Goal: Find specific page/section: Find specific page/section

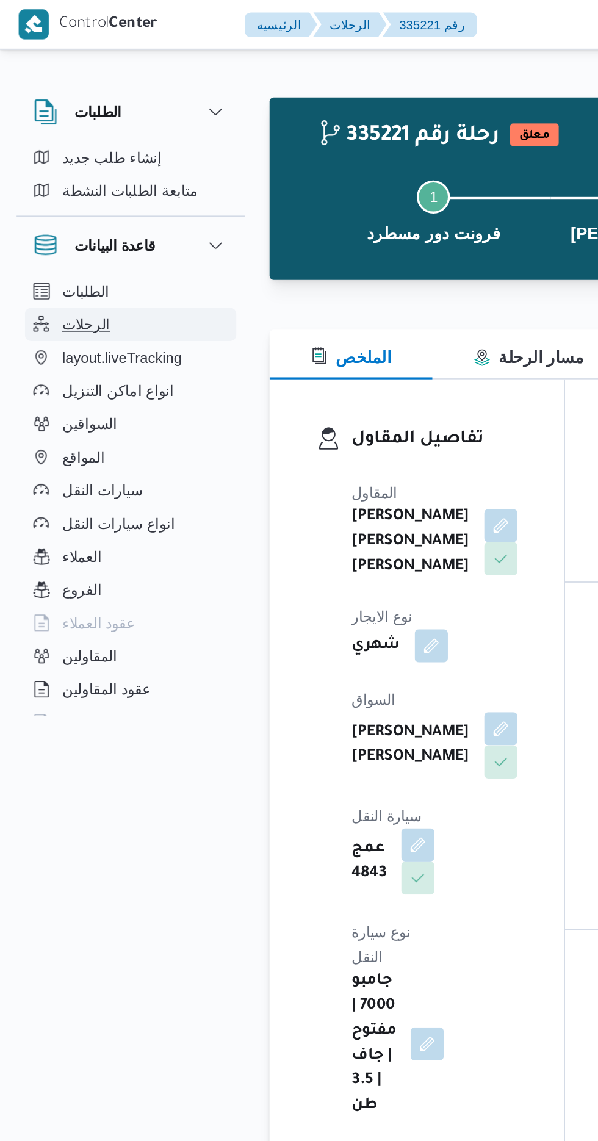
click at [72, 189] on button "الرحلات" at bounding box center [77, 191] width 124 height 20
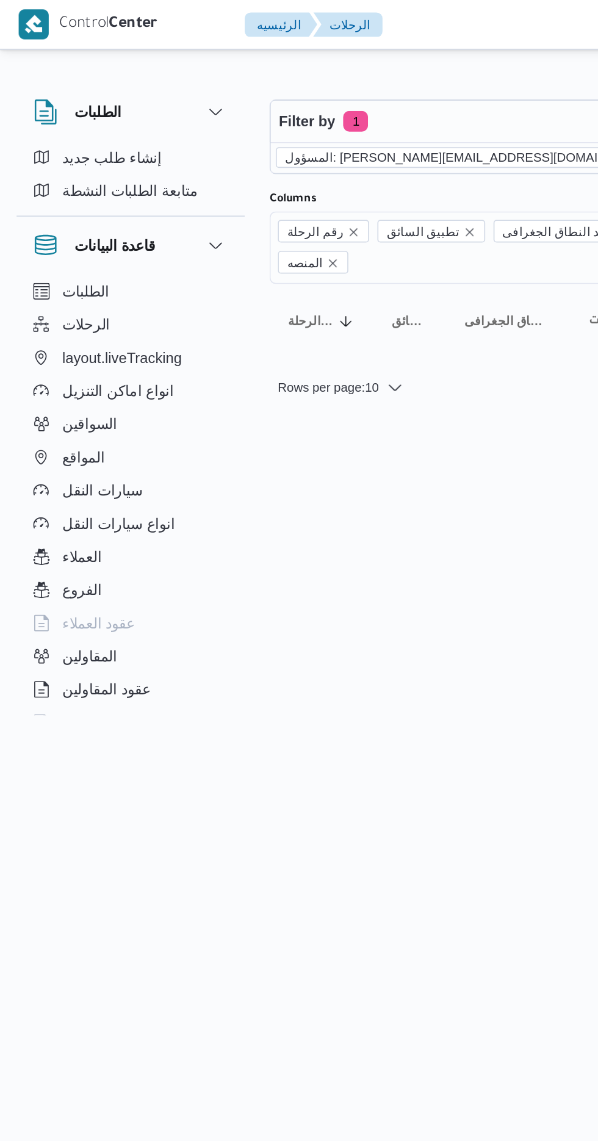
click at [388, 92] on icon "remove selected entity" at bounding box center [390, 92] width 5 height 5
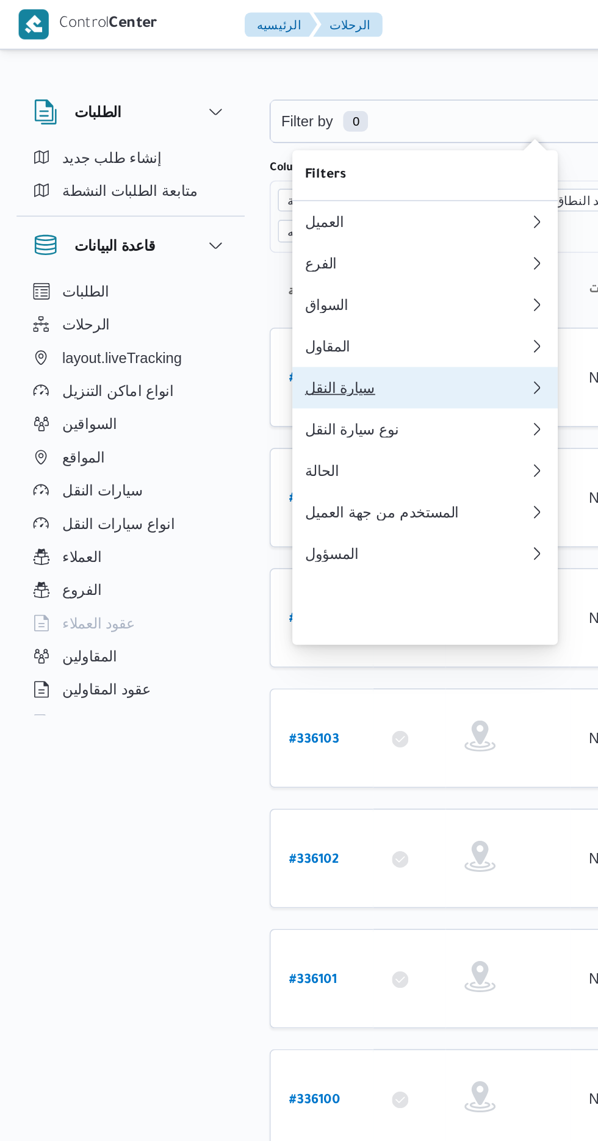
click at [243, 233] on div "سيارة النقل" at bounding box center [245, 228] width 132 height 10
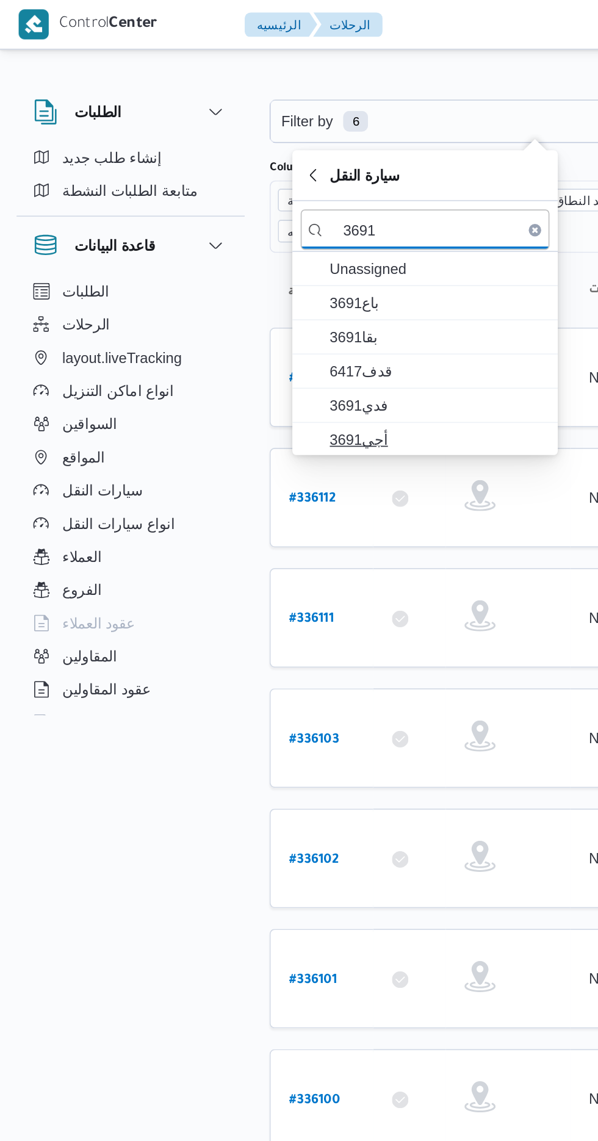
type input "3691"
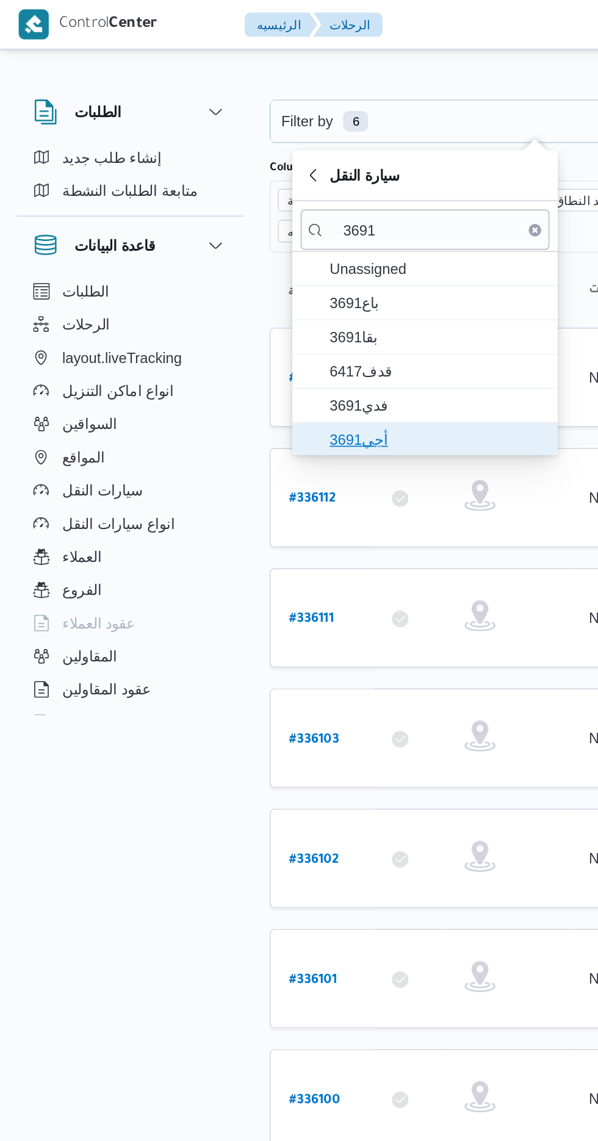
click at [274, 251] on span "أجي3691" at bounding box center [257, 258] width 127 height 15
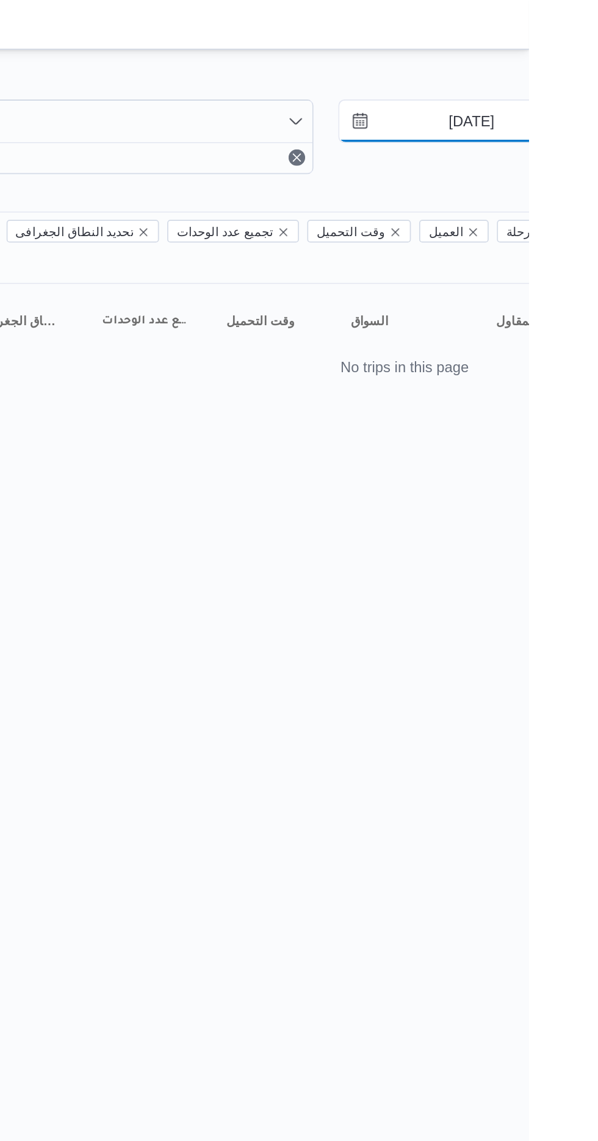
click at [550, 69] on input "[DATE]" at bounding box center [555, 71] width 138 height 24
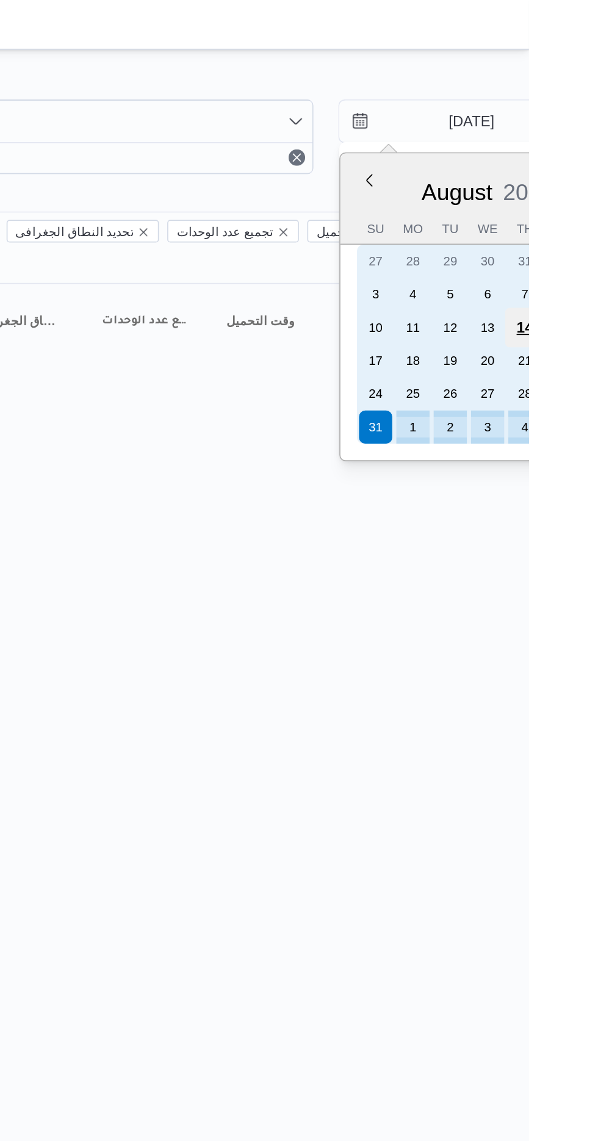
click at [594, 192] on div "14" at bounding box center [595, 192] width 23 height 23
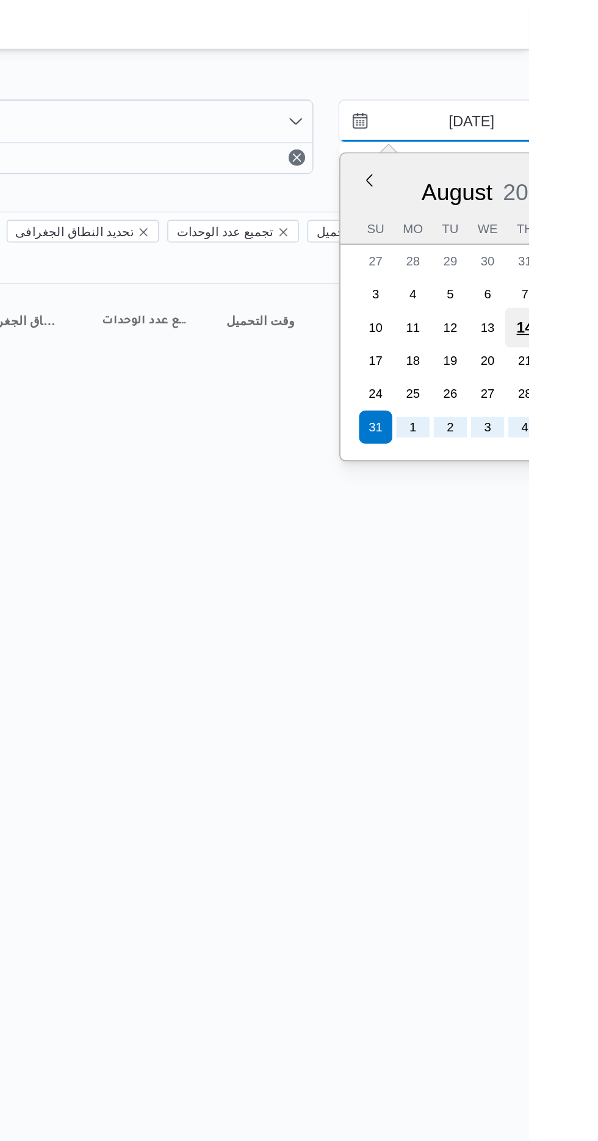
type input "[DATE]"
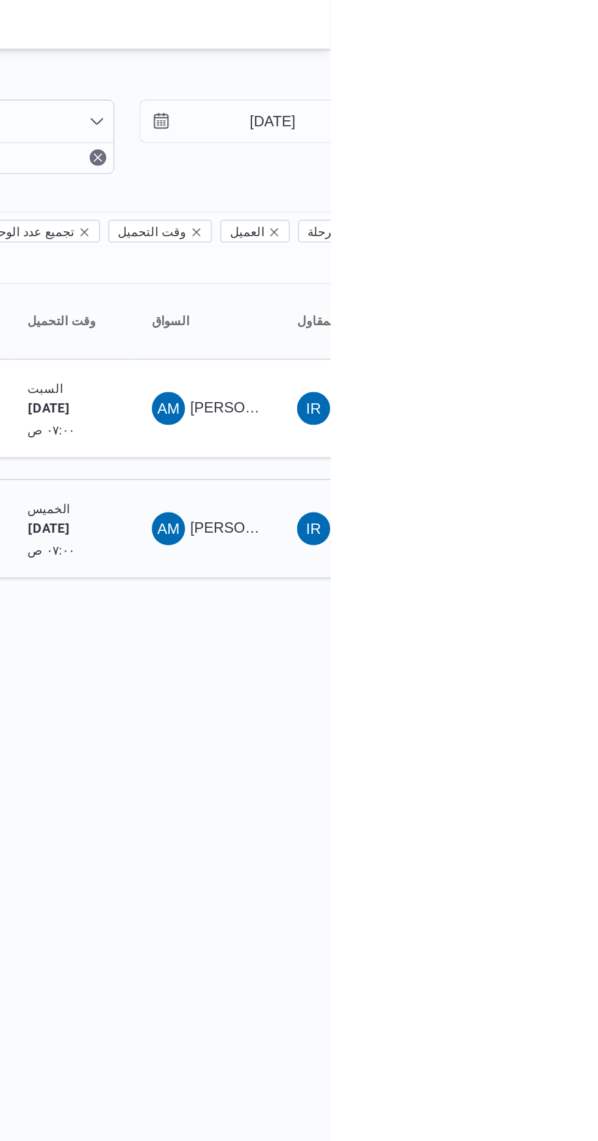
click at [515, 301] on span "AM [PERSON_NAME] [PERSON_NAME]" at bounding box center [524, 311] width 63 height 20
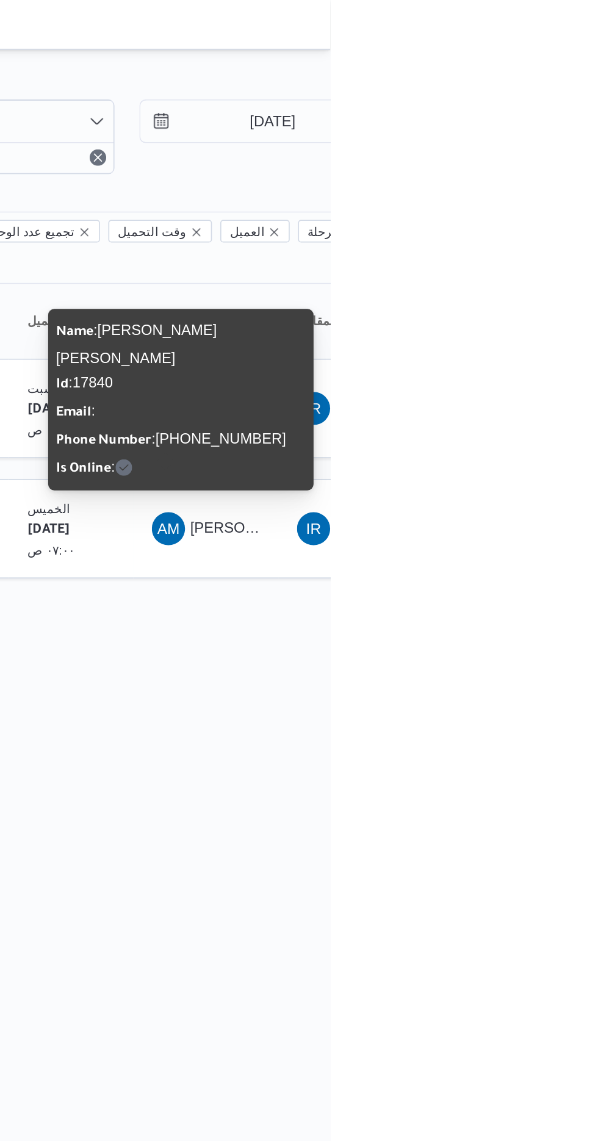
click at [533, 496] on html "Control Center الرئيسيه الرحلات English عربي Dark mode Logout الطلبات إنشاء طلب…" at bounding box center [299, 570] width 598 height 1141
